Goal: Task Accomplishment & Management: Use online tool/utility

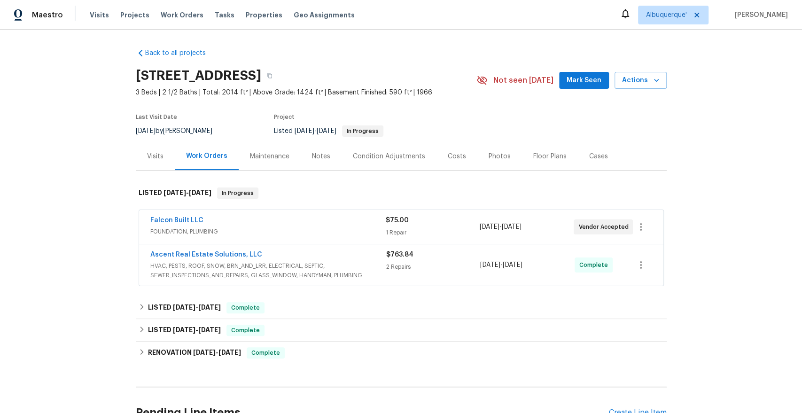
click at [264, 156] on div "Maintenance" at bounding box center [269, 156] width 39 height 9
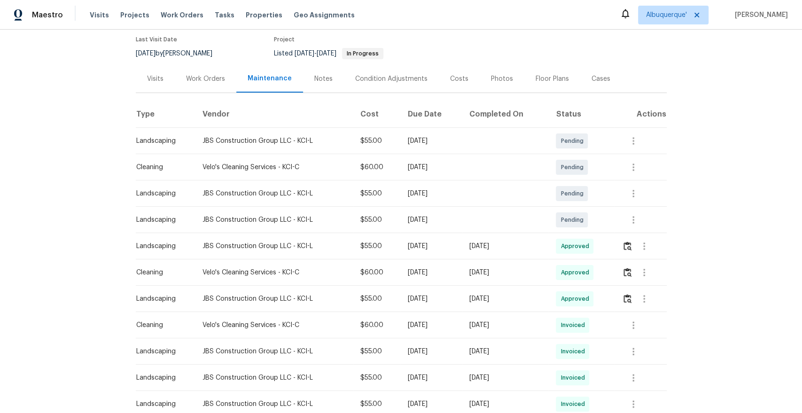
scroll to position [95, 0]
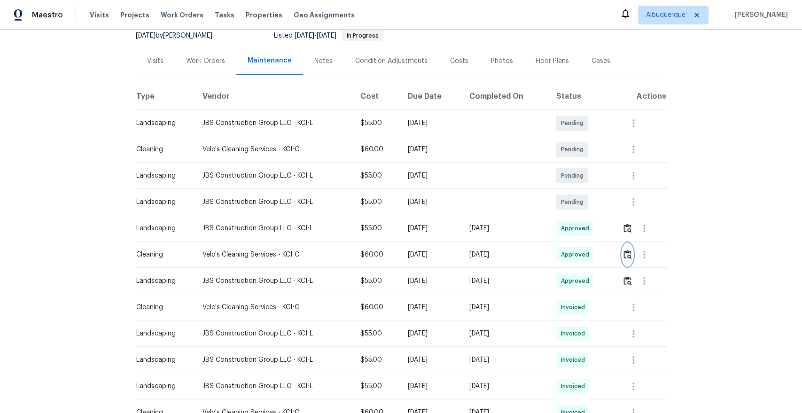
click at [628, 253] on img "button" at bounding box center [627, 254] width 8 height 9
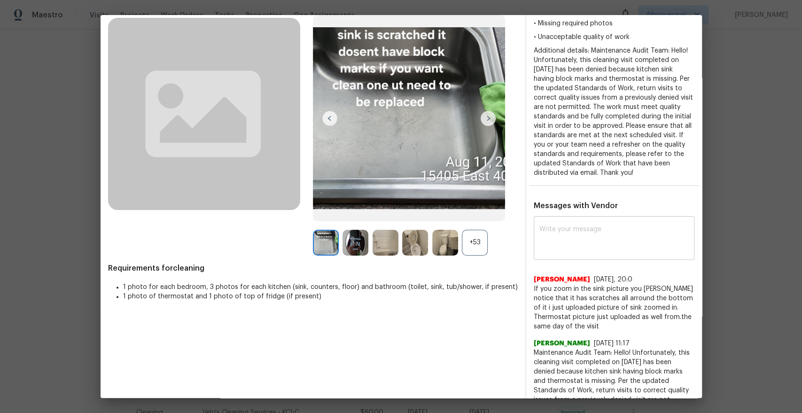
scroll to position [59, 0]
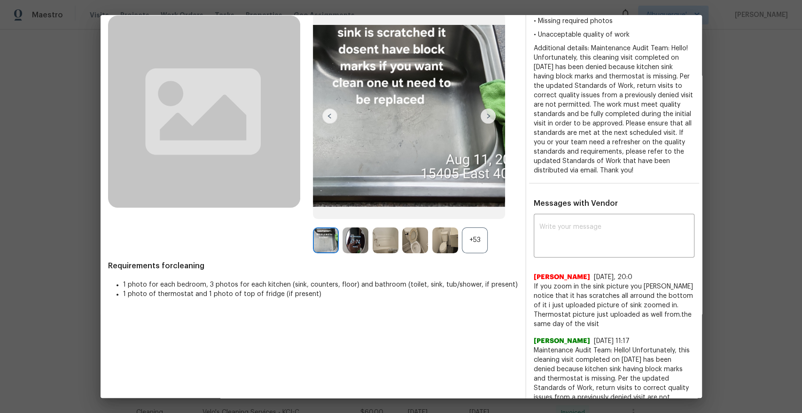
click at [471, 242] on div "+53" at bounding box center [475, 240] width 26 height 26
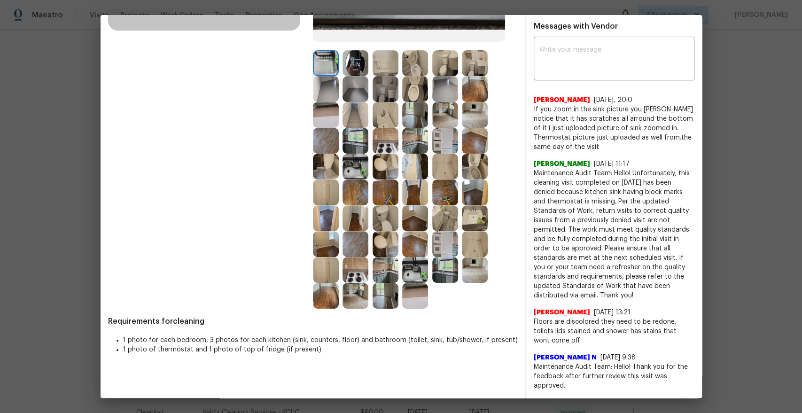
scroll to position [237, 0]
click at [404, 290] on img at bounding box center [415, 295] width 26 height 26
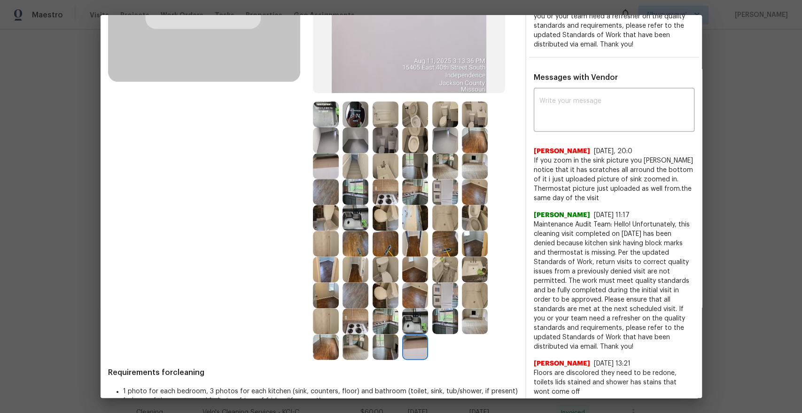
scroll to position [178, 0]
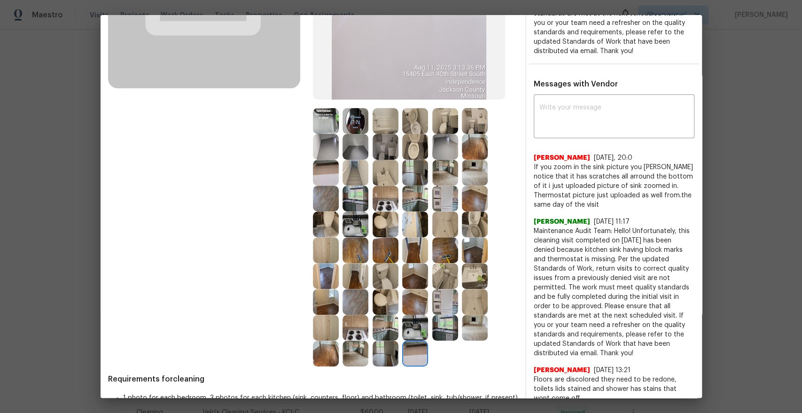
click at [332, 123] on img at bounding box center [326, 121] width 26 height 26
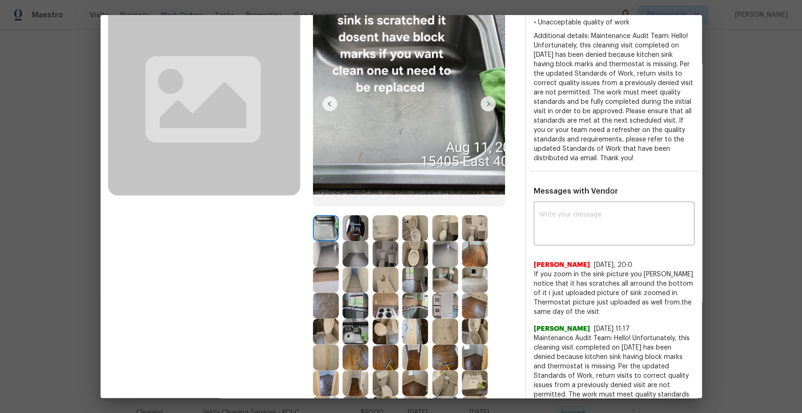
scroll to position [72, 0]
click at [389, 252] on img at bounding box center [385, 253] width 26 height 26
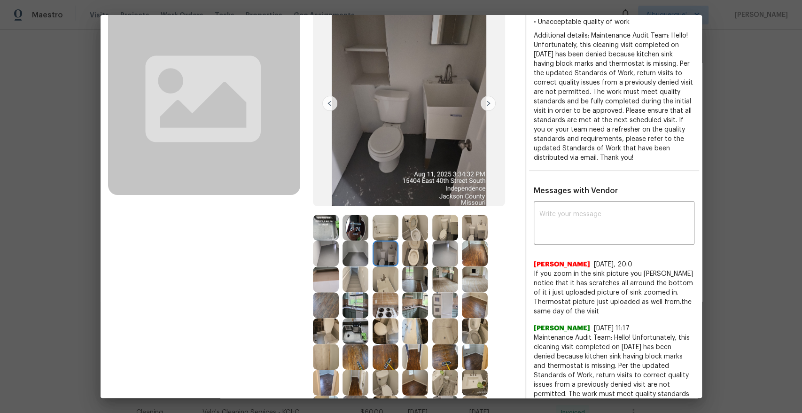
click at [418, 284] on img at bounding box center [415, 279] width 26 height 26
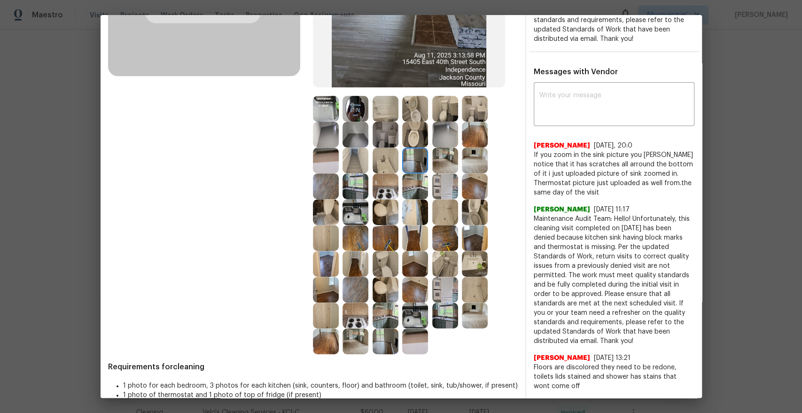
scroll to position [197, 0]
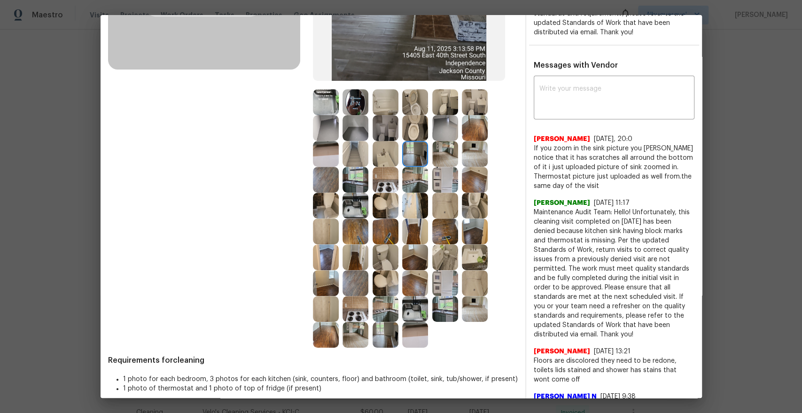
click at [426, 328] on img at bounding box center [415, 335] width 26 height 26
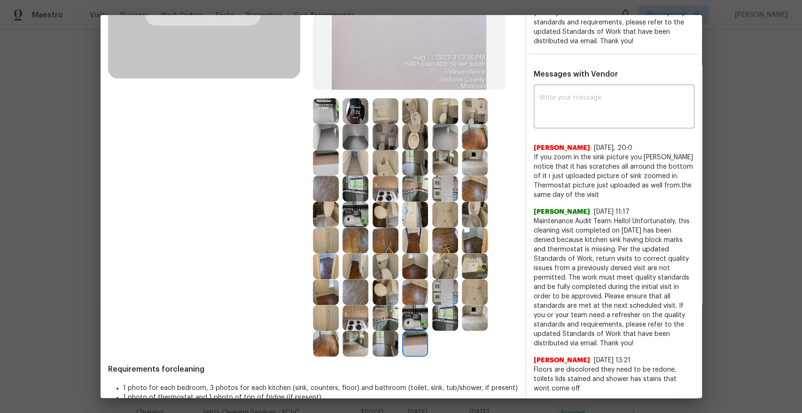
scroll to position [188, 0]
click at [448, 135] on img at bounding box center [445, 137] width 26 height 26
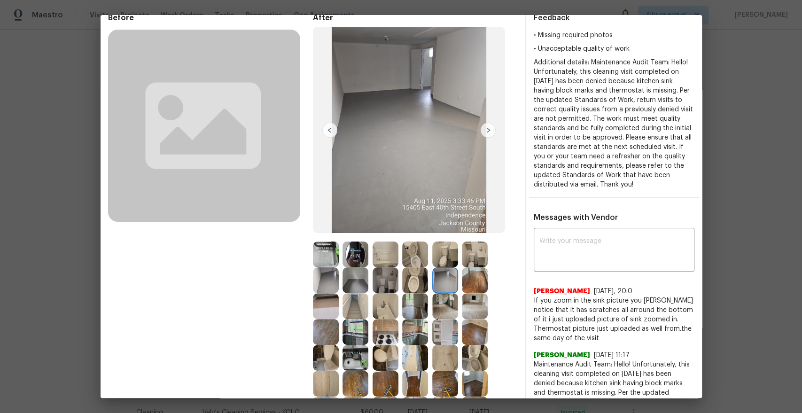
scroll to position [44, 0]
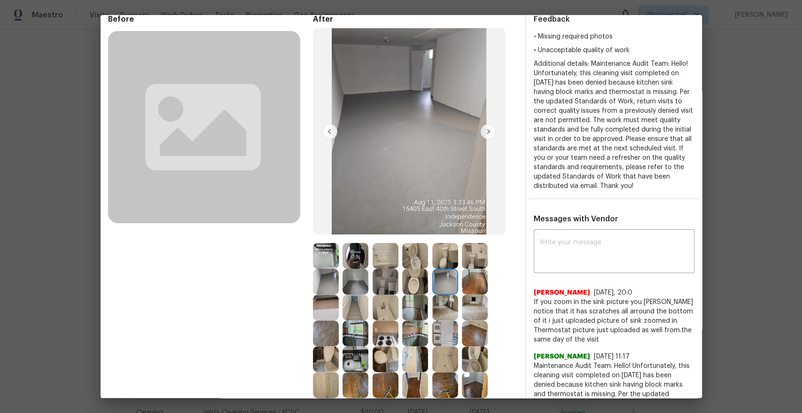
click at [491, 130] on img at bounding box center [487, 131] width 15 height 15
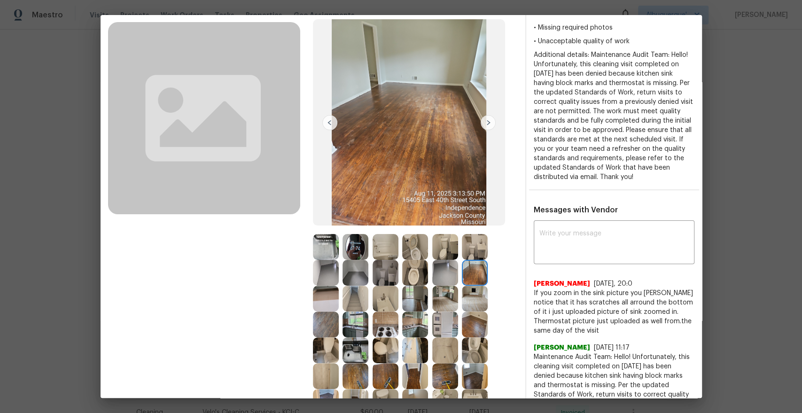
scroll to position [53, 0]
click at [369, 253] on div at bounding box center [357, 247] width 30 height 26
click at [384, 281] on img at bounding box center [385, 273] width 26 height 26
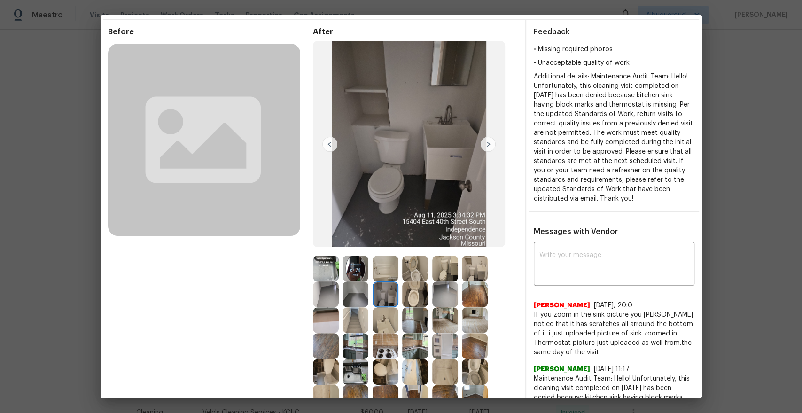
scroll to position [33, 0]
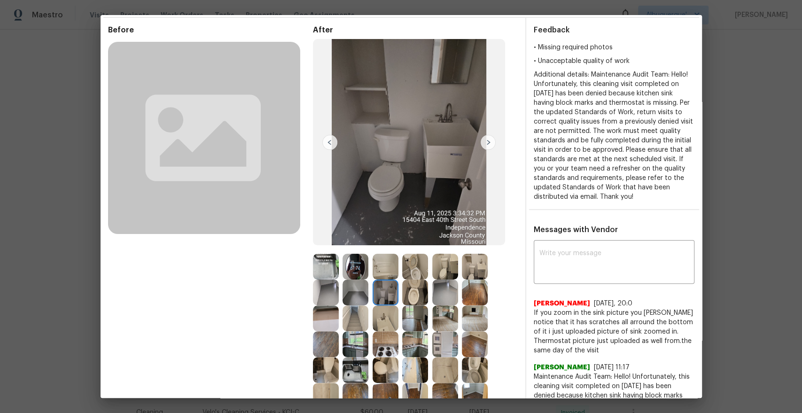
click at [329, 140] on img at bounding box center [329, 142] width 15 height 15
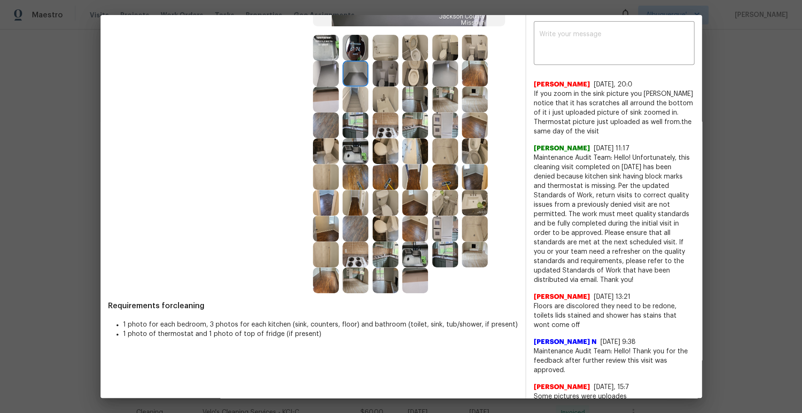
scroll to position [217, 0]
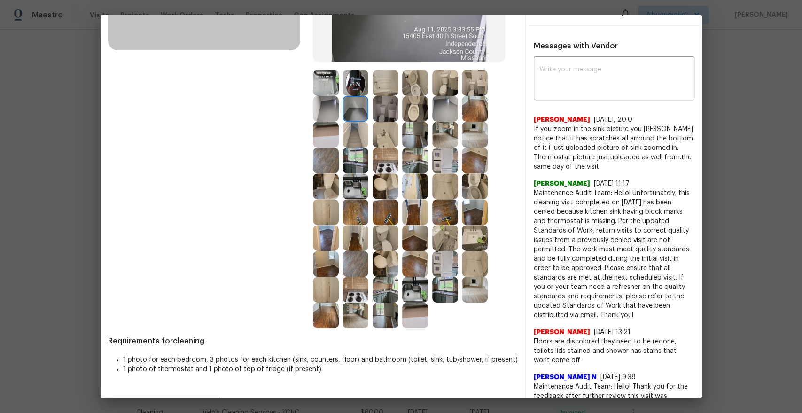
click at [477, 106] on img at bounding box center [475, 109] width 26 height 26
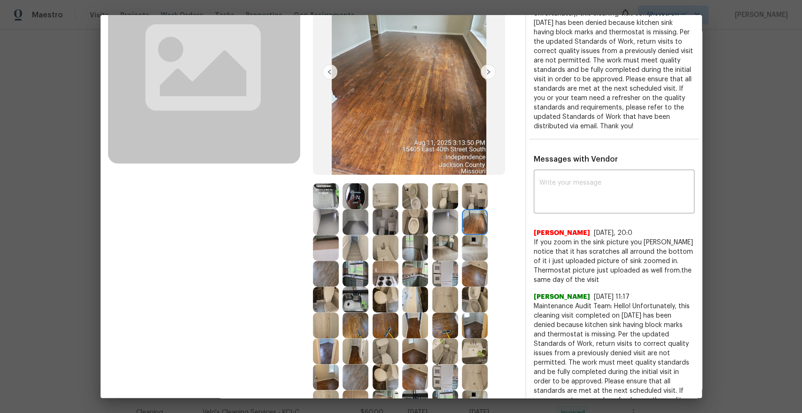
scroll to position [54, 0]
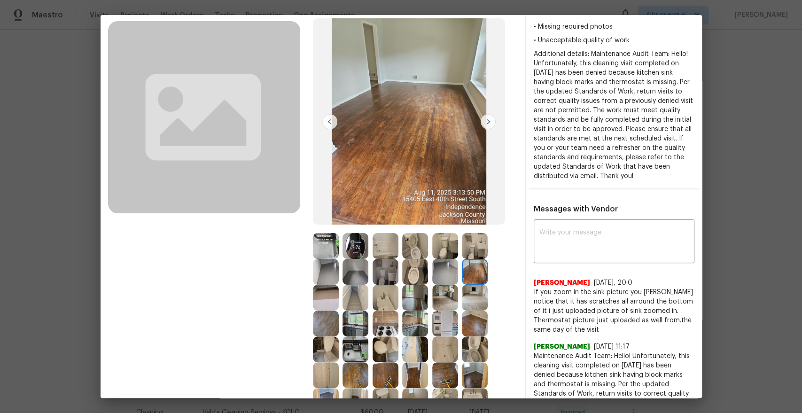
click at [348, 251] on img at bounding box center [355, 246] width 26 height 26
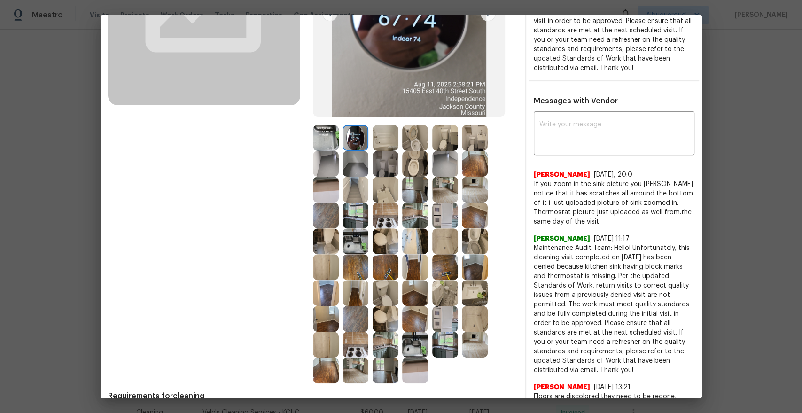
scroll to position [162, 0]
click at [442, 347] on img at bounding box center [445, 345] width 26 height 26
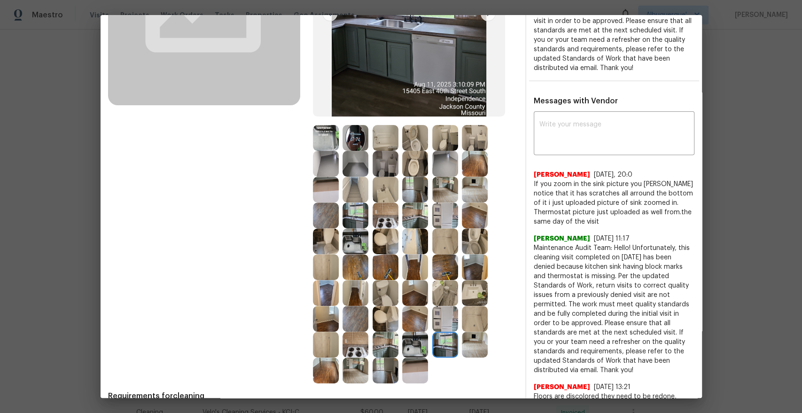
click at [380, 373] on img at bounding box center [385, 370] width 26 height 26
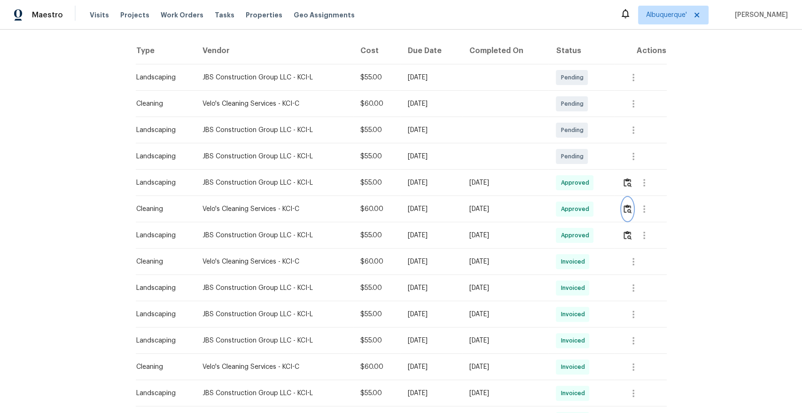
scroll to position [146, 0]
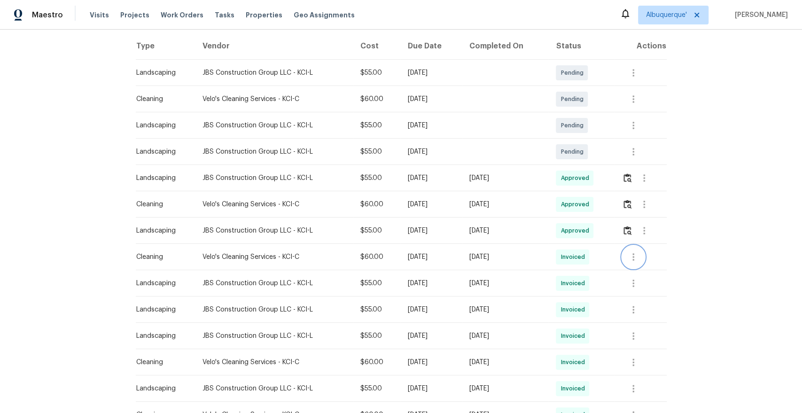
click at [630, 251] on icon "button" at bounding box center [632, 256] width 11 height 11
click at [642, 271] on li "View details" at bounding box center [657, 271] width 66 height 15
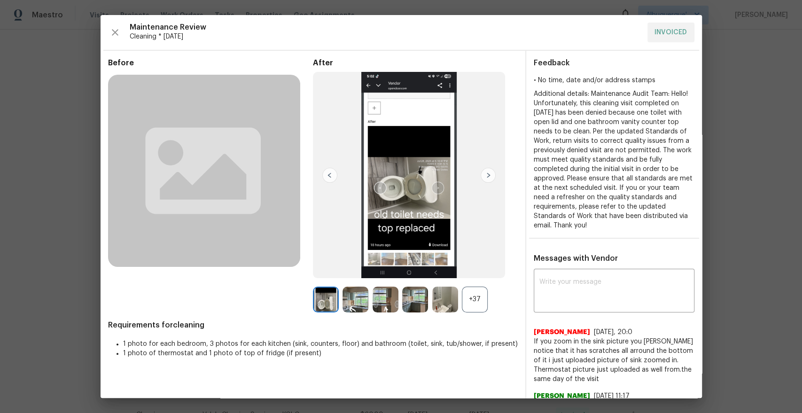
click at [329, 176] on img at bounding box center [329, 175] width 15 height 15
click at [384, 301] on img at bounding box center [385, 299] width 26 height 26
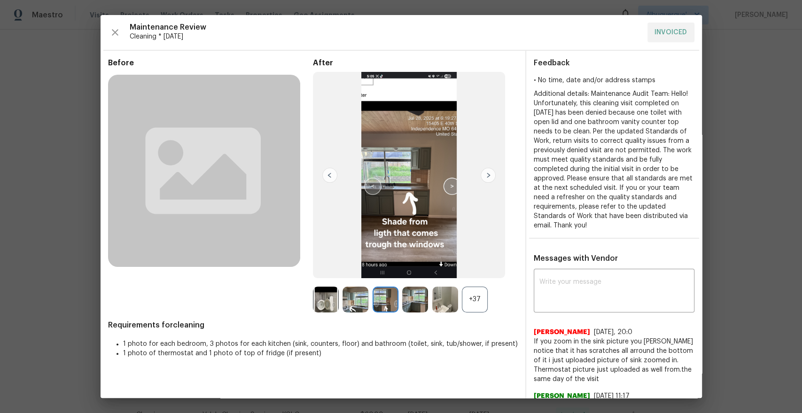
click at [451, 186] on img at bounding box center [409, 175] width 193 height 207
click at [451, 187] on img at bounding box center [409, 175] width 193 height 207
click at [474, 297] on div "+37" at bounding box center [475, 299] width 26 height 26
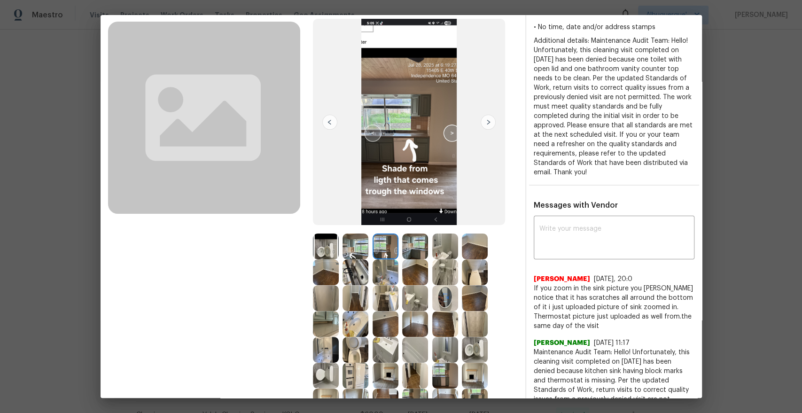
scroll to position [81, 0]
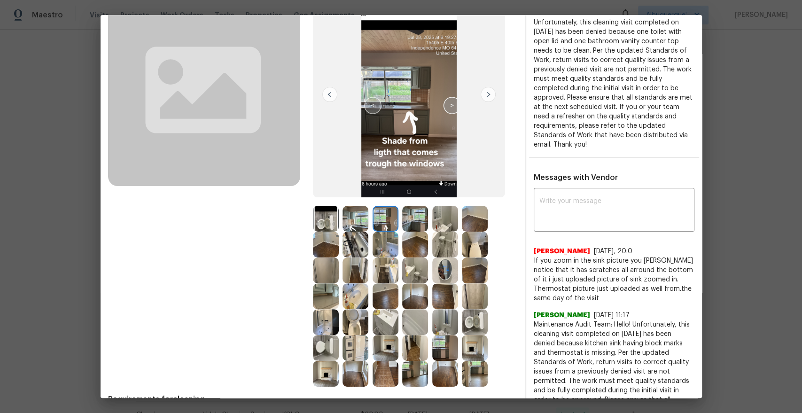
click at [447, 266] on img at bounding box center [445, 270] width 26 height 26
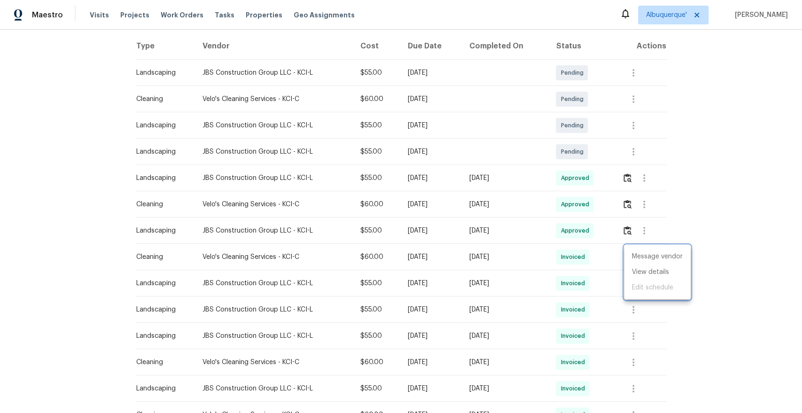
click at [736, 240] on div at bounding box center [401, 206] width 802 height 413
click at [634, 362] on icon "button" at bounding box center [633, 362] width 2 height 8
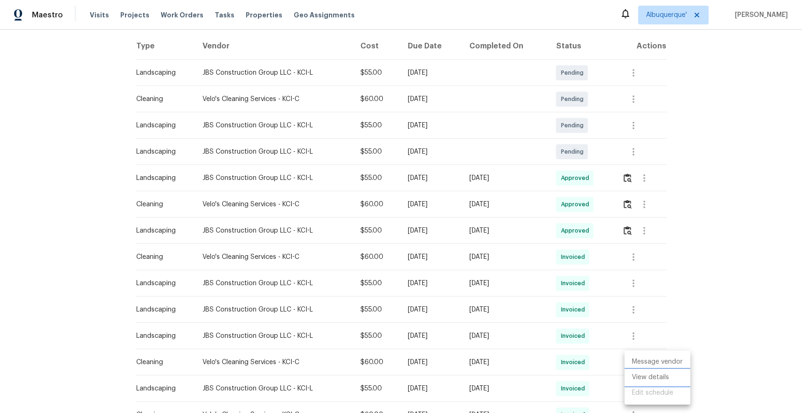
click at [644, 373] on li "View details" at bounding box center [657, 377] width 66 height 15
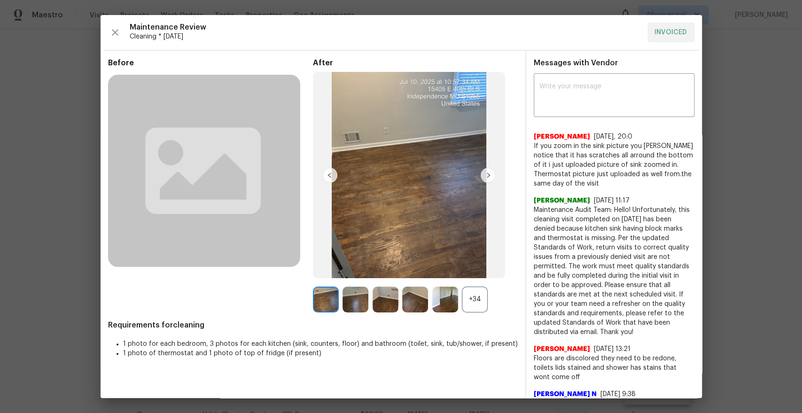
click at [477, 302] on div "+34" at bounding box center [475, 299] width 26 height 26
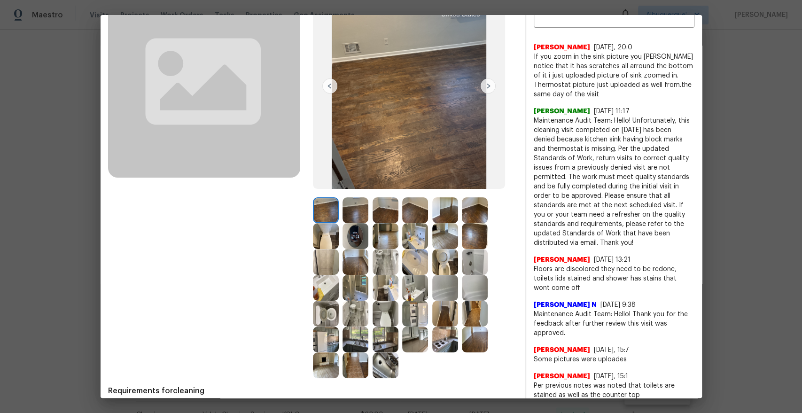
scroll to position [93, 0]
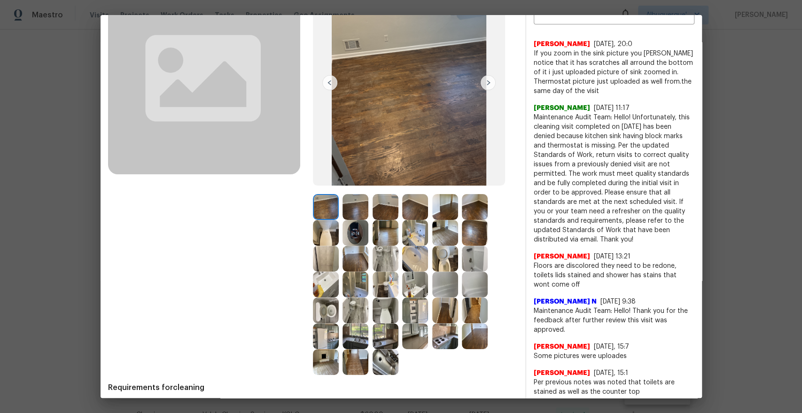
click at [354, 360] on img at bounding box center [355, 362] width 26 height 26
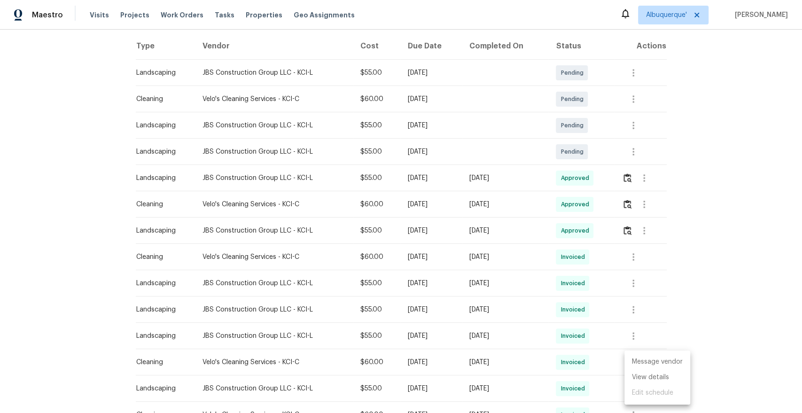
click at [64, 119] on div at bounding box center [401, 206] width 802 height 413
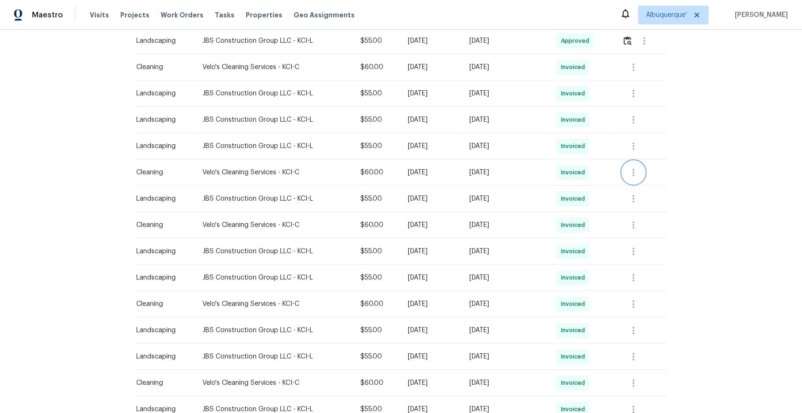
scroll to position [333, 0]
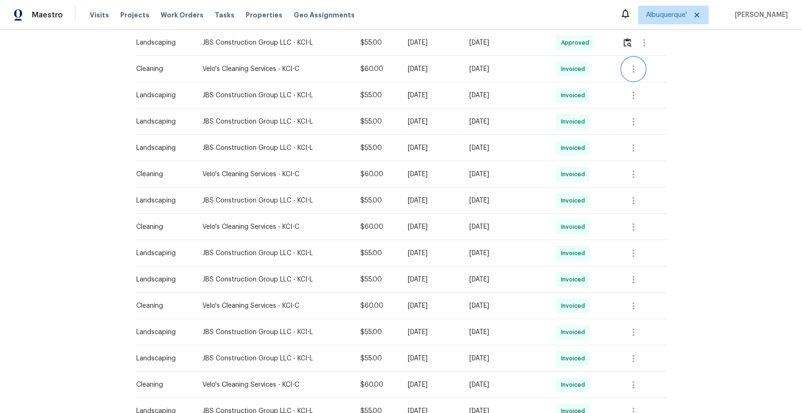
click at [633, 72] on icon "button" at bounding box center [632, 68] width 11 height 11
click at [639, 83] on li "View details" at bounding box center [657, 84] width 66 height 15
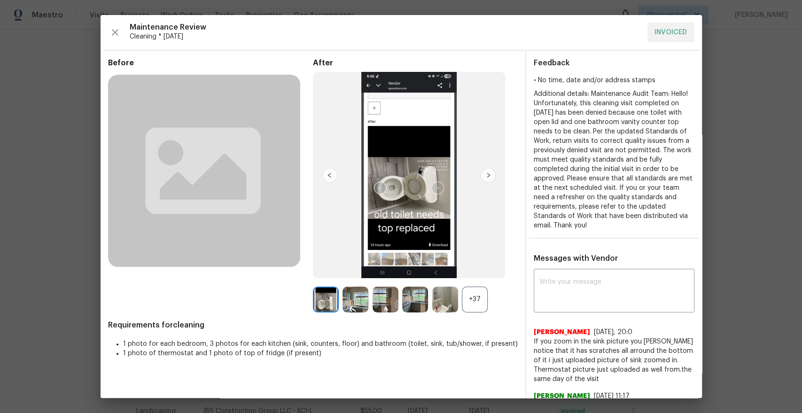
click at [489, 177] on img at bounding box center [487, 175] width 15 height 15
